Goal: Information Seeking & Learning: Learn about a topic

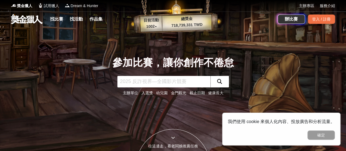
click at [186, 82] on input "text" at bounding box center [163, 81] width 93 height 11
type input "生命教育"
click button "submit" at bounding box center [219, 81] width 19 height 11
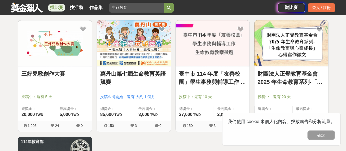
scroll to position [130, 0]
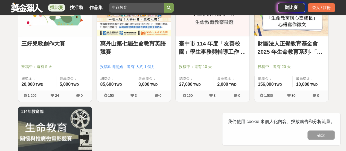
click at [282, 42] on link "財團法人正覺教育基金會 2025 年生命教育系列-「生命教育與心靈成長」心得寫作徵文" at bounding box center [290, 47] width 67 height 16
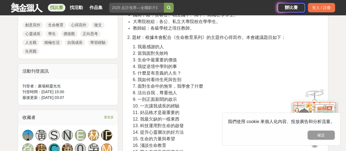
scroll to position [266, 0]
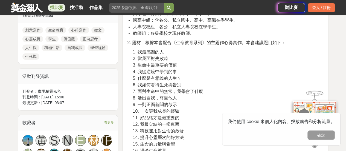
click at [139, 44] on span "2. 題材：根據本會配合《生命教育系列》的主題作心得寫作。本會建議題目如下：" at bounding box center [206, 42] width 158 height 5
click at [185, 40] on span "2. 題材：根據本會配合《生命教育系列》的主題作心得寫作。本會建議題目如下：" at bounding box center [206, 42] width 158 height 5
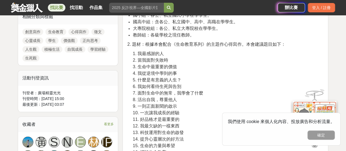
scroll to position [262, 0]
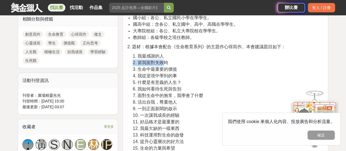
drag, startPoint x: 164, startPoint y: 59, endPoint x: 131, endPoint y: 59, distance: 33.3
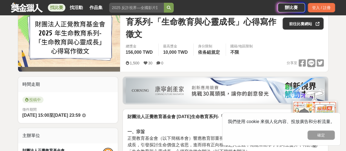
scroll to position [0, 0]
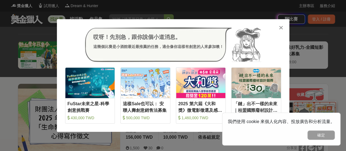
click at [279, 27] on icon at bounding box center [281, 27] width 4 height 5
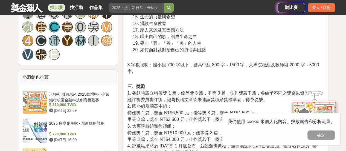
scroll to position [391, 0]
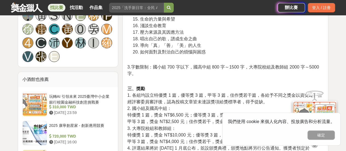
drag, startPoint x: 221, startPoint y: 65, endPoint x: 201, endPoint y: 71, distance: 20.8
click at [201, 71] on p "3.字數限制：國小組 700 字以下，國高中組 800 字～1500 字，大專院校組及教師組 2000 字～5000 字。" at bounding box center [225, 73] width 196 height 19
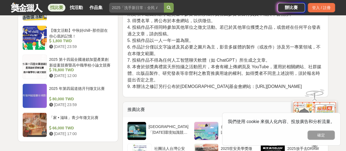
scroll to position [689, 0]
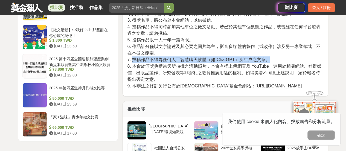
drag, startPoint x: 132, startPoint y: 59, endPoint x: 270, endPoint y: 57, distance: 137.7
click at [270, 57] on p "八、注意事項 1. 得獎作品之出版權一切歸於本會所有，不另付稿酬，寫作者不得有異議。本會保有是否刊登之最終審核權，得獎作品若經審核錄用，得獎者或其法定代理人須…" at bounding box center [225, 33] width 196 height 111
copy span "投稿作品不得為任何人工智慧聊天軟體（如 ChatGPT）所生成之文章。"
